Goal: Browse casually

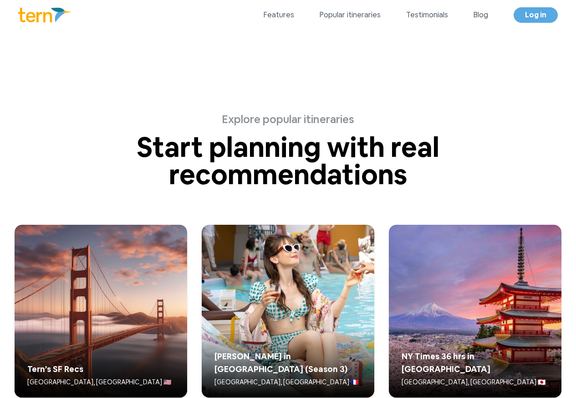
scroll to position [2180, 0]
